Goal: Task Accomplishment & Management: Use online tool/utility

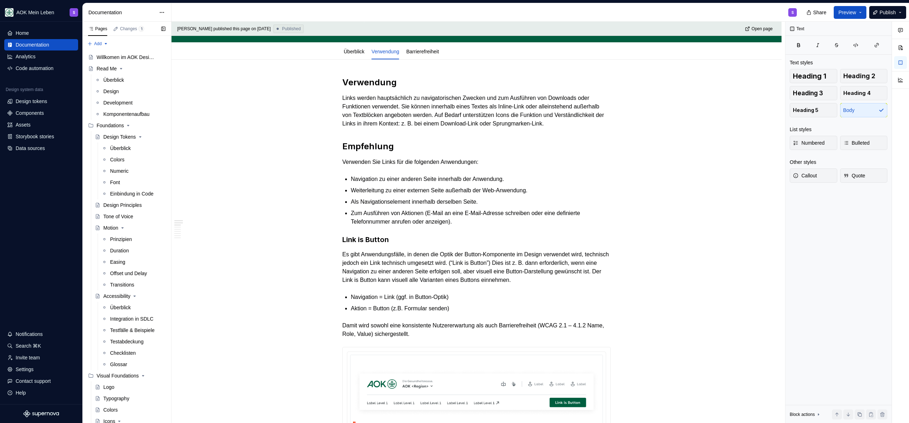
click at [0, 0] on button "Page tree" at bounding box center [0, 0] width 0 height 0
click at [259, 90] on html "AOK Mein Leben S Home Documentation Analytics Code automation Design system dat…" at bounding box center [454, 211] width 909 height 423
type textarea "*"
click at [101, 44] on div "Pages Changes 1 Add Accessibility guide for tree Page tree. Navigate the tree w…" at bounding box center [126, 224] width 89 height 404
click at [108, 59] on div "New page" at bounding box center [121, 57] width 46 height 7
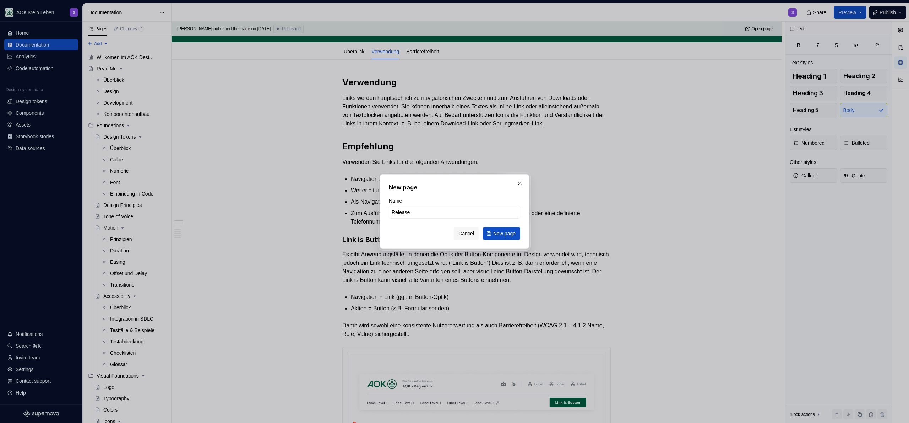
type input "Releases"
type input "Changelog"
click at [499, 233] on span "New page" at bounding box center [504, 233] width 22 height 7
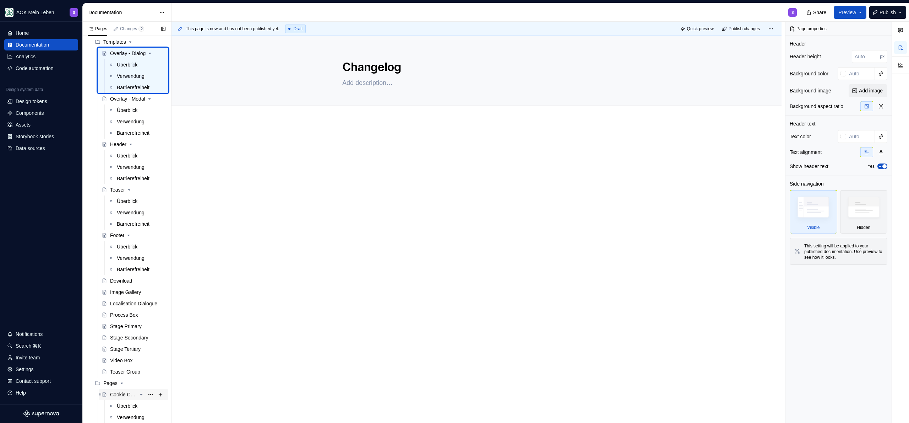
scroll to position [1854, 0]
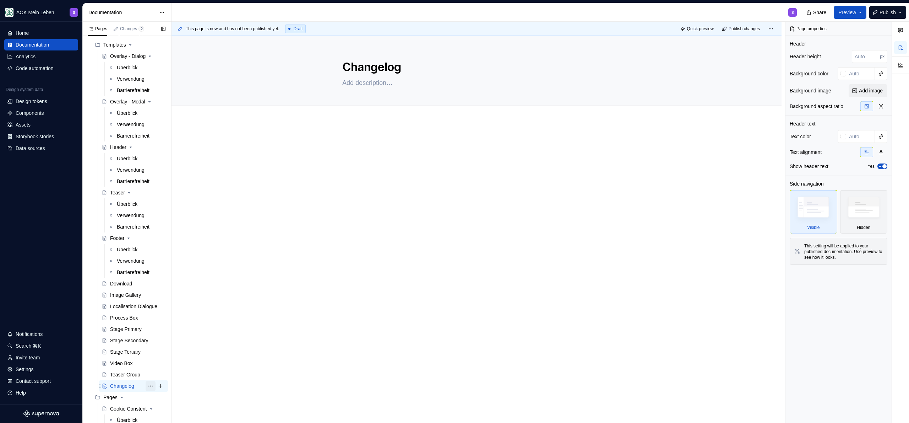
click at [147, 386] on button "Page tree" at bounding box center [151, 386] width 10 height 10
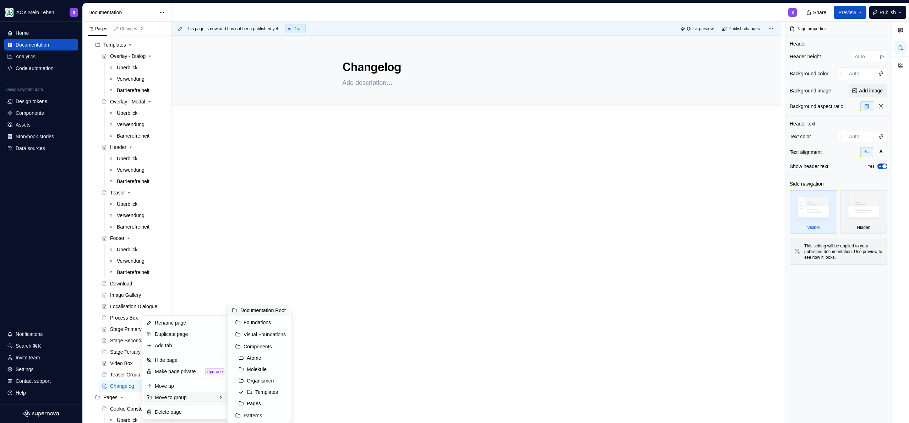
click at [266, 314] on div "Documentation Root" at bounding box center [259, 309] width 60 height 11
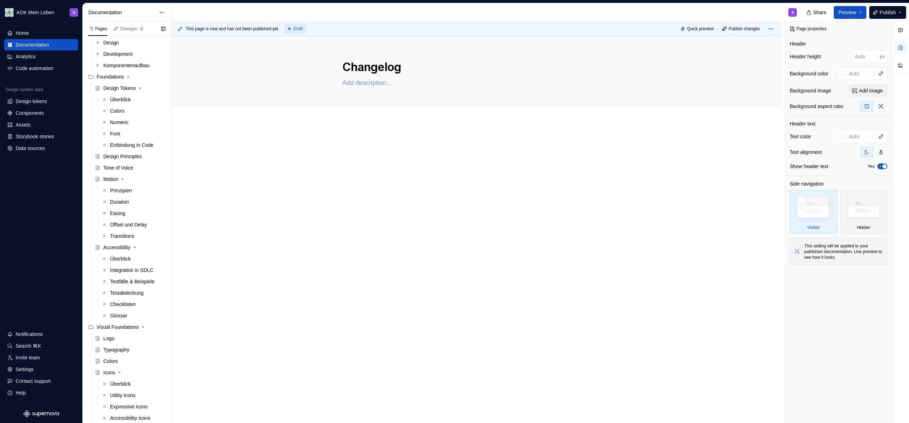
scroll to position [0, 0]
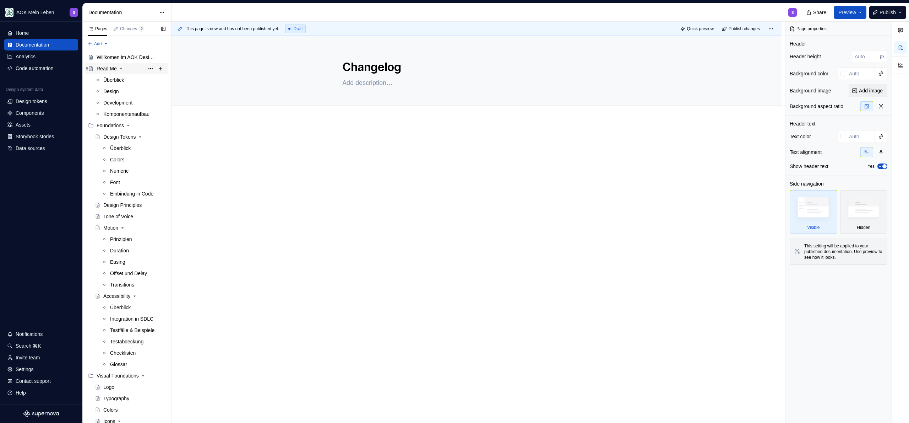
click at [122, 69] on icon "Page tree" at bounding box center [121, 69] width 6 height 6
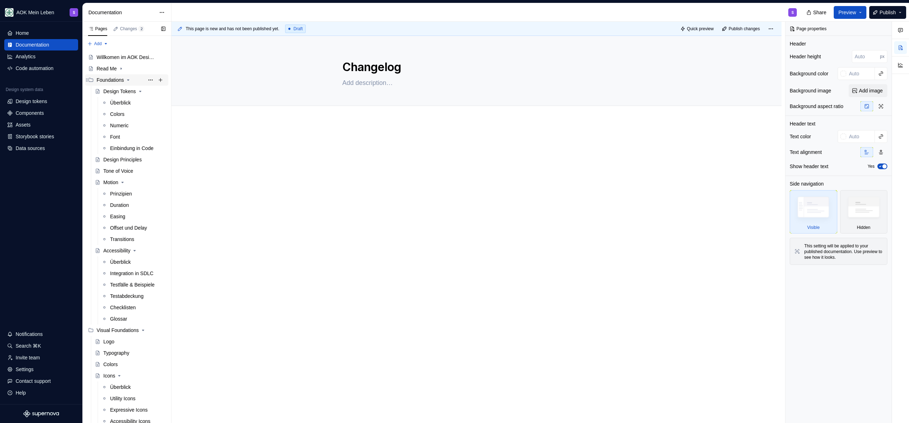
click at [128, 79] on icon "Page tree" at bounding box center [128, 80] width 6 height 6
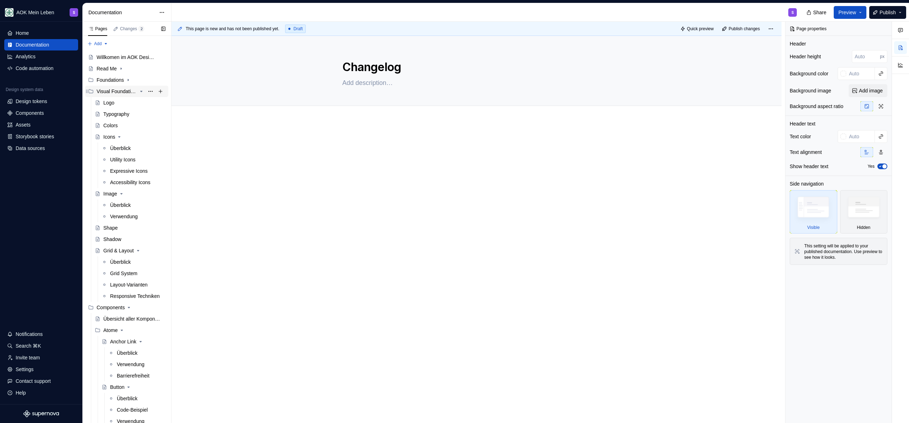
click at [139, 93] on icon "Page tree" at bounding box center [142, 91] width 6 height 6
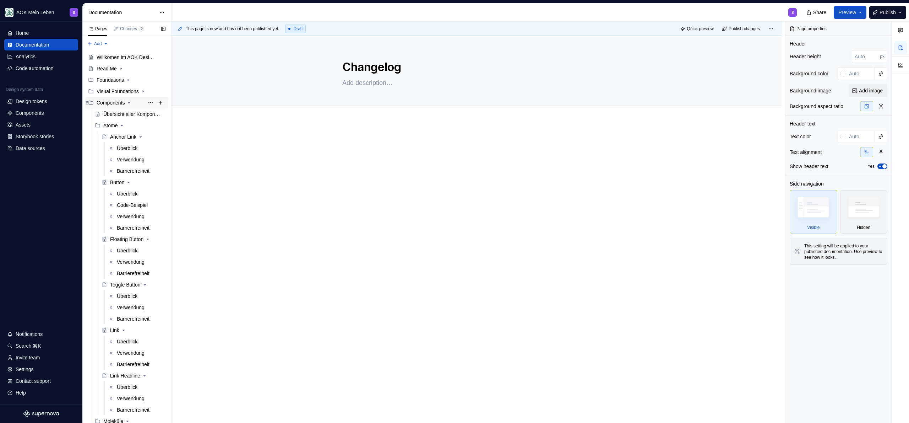
click at [132, 103] on icon "Page tree" at bounding box center [129, 103] width 6 height 6
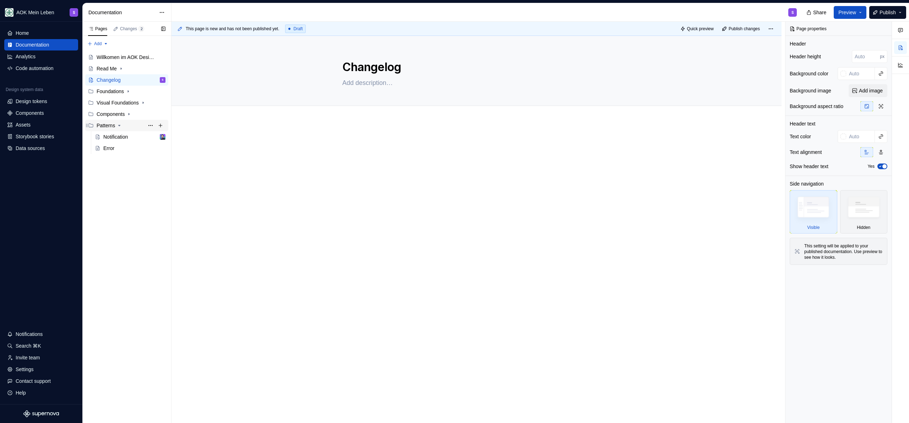
click at [120, 126] on icon "Page tree" at bounding box center [120, 125] width 2 height 1
click at [311, 157] on div at bounding box center [477, 210] width 610 height 179
click at [350, 142] on p at bounding box center [476, 143] width 269 height 9
click at [393, 113] on div "Add tab" at bounding box center [476, 114] width 269 height 10
click at [362, 116] on span "Add tab" at bounding box center [358, 114] width 15 height 6
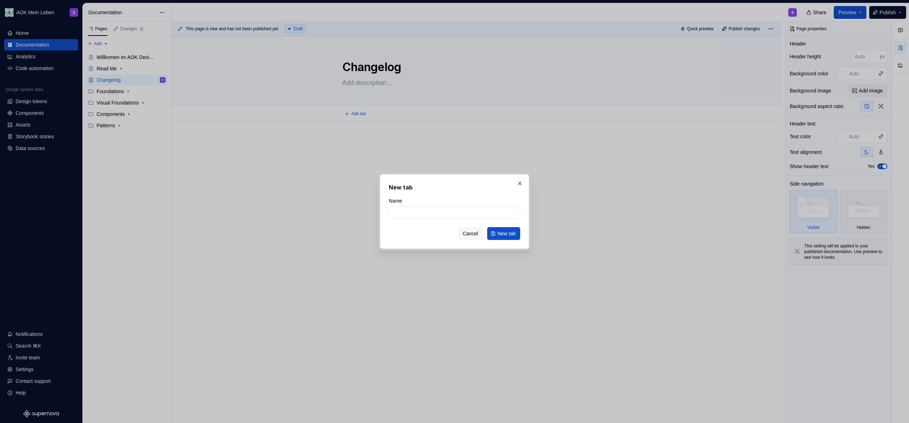
type textarea "*"
type input "Design"
click button "New tab" at bounding box center [503, 233] width 33 height 13
type textarea "*"
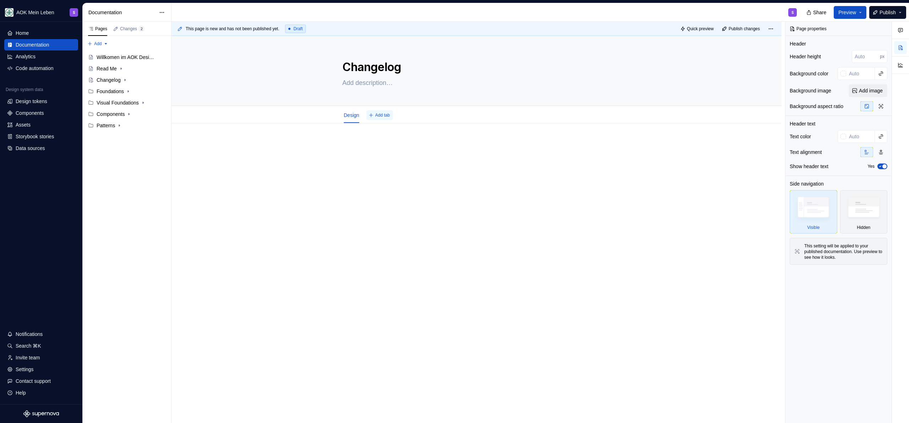
click at [390, 118] on button "Add tab" at bounding box center [380, 115] width 27 height 10
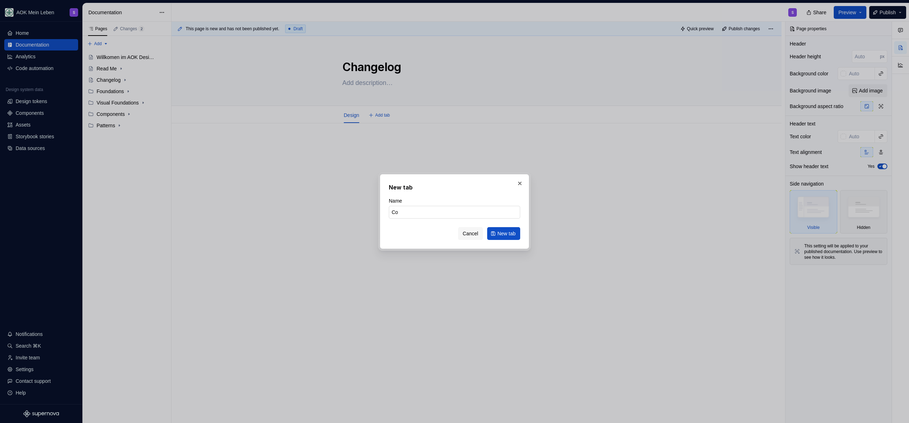
type input "Cod"
type textarea "*"
type input "Code UI Library"
click button "New tab" at bounding box center [503, 233] width 33 height 13
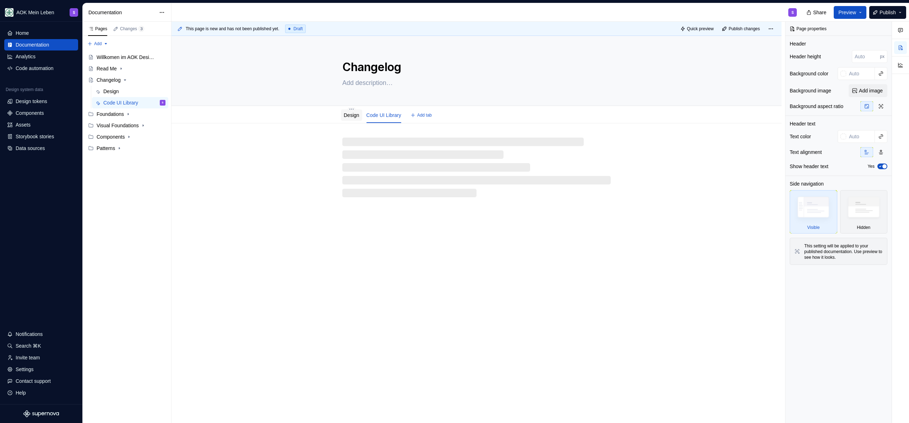
click at [345, 114] on link "Design" at bounding box center [352, 115] width 16 height 6
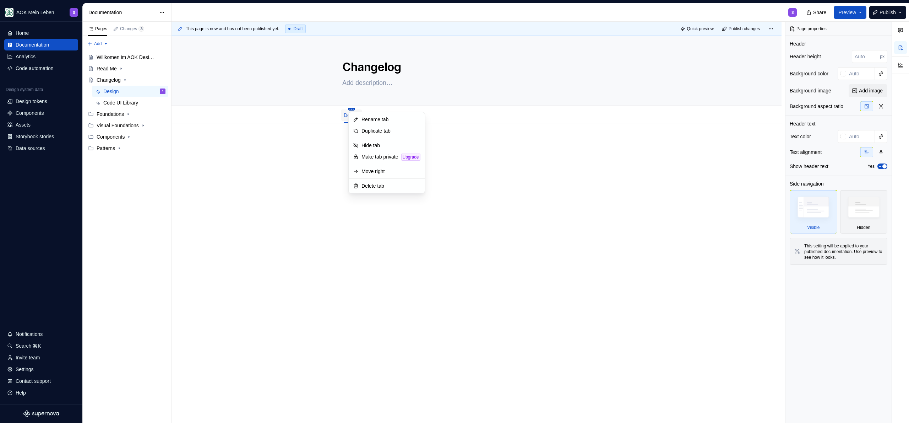
click at [355, 109] on html "AOK Mein Leben S Home Documentation Analytics Code automation Design system dat…" at bounding box center [454, 211] width 909 height 423
type textarea "*"
click at [377, 120] on div "Rename tab" at bounding box center [391, 119] width 59 height 7
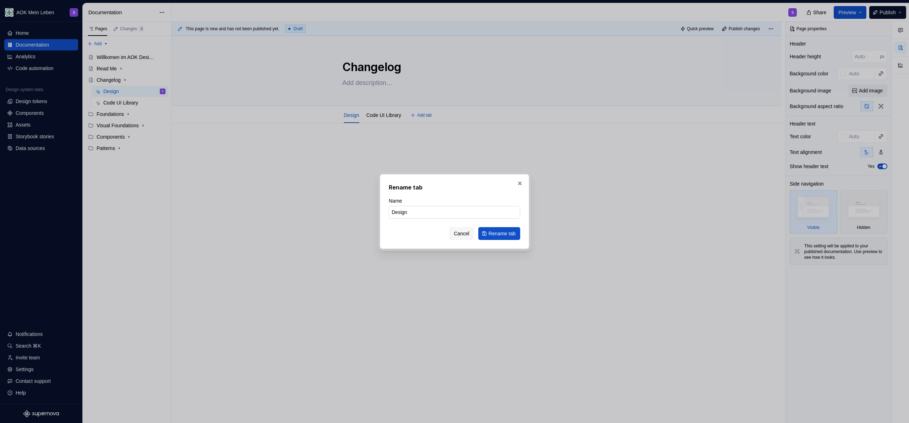
click at [426, 207] on input "Design" at bounding box center [454, 212] width 131 height 13
click at [427, 207] on input "Design" at bounding box center [454, 212] width 131 height 13
click at [419, 211] on input "Design" at bounding box center [454, 212] width 131 height 13
type input "D"
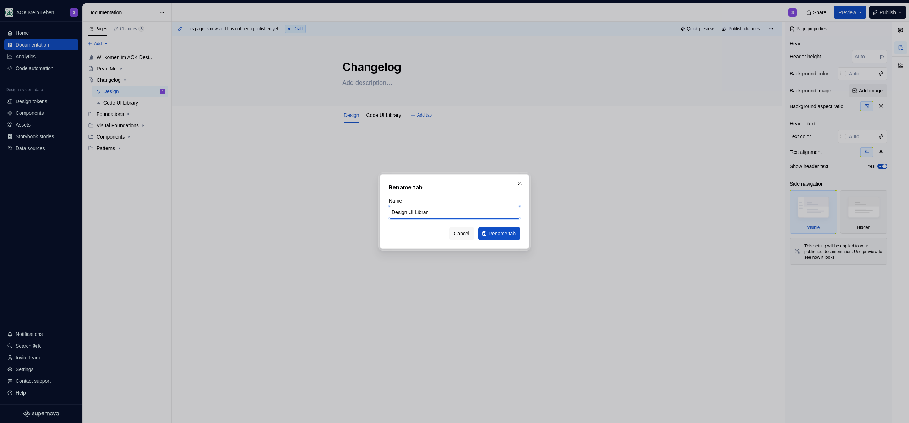
type input "Design [GEOGRAPHIC_DATA]"
click button "Rename tab" at bounding box center [500, 233] width 42 height 13
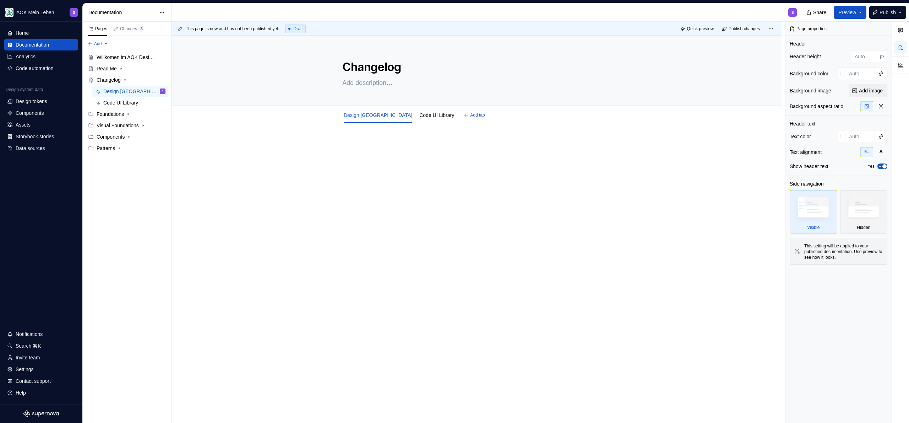
click at [449, 161] on div at bounding box center [476, 153] width 269 height 27
click at [406, 153] on div at bounding box center [476, 153] width 269 height 27
click at [405, 142] on p at bounding box center [476, 144] width 269 height 9
type textarea "*"
